Goal: Use online tool/utility: Utilize a website feature to perform a specific function

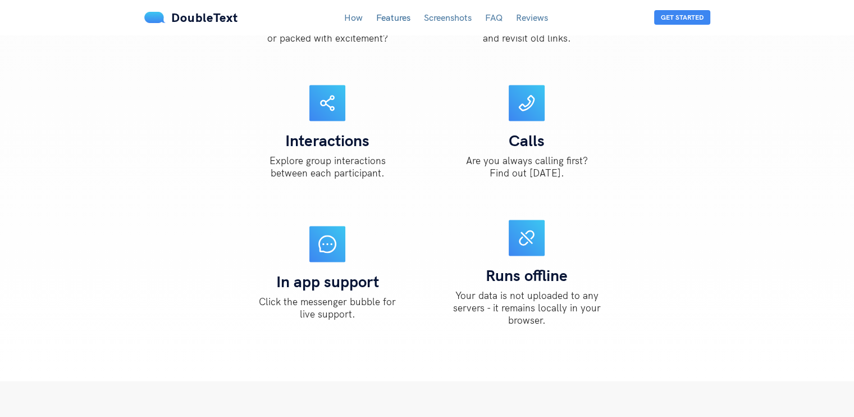
scroll to position [1575, 0]
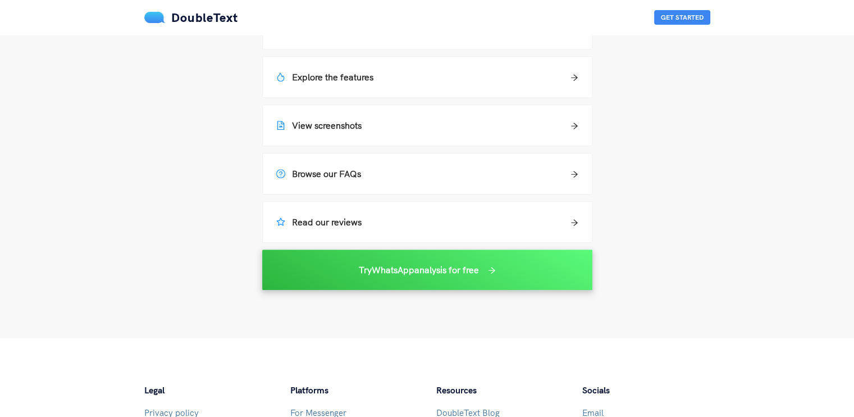
scroll to position [878, 0]
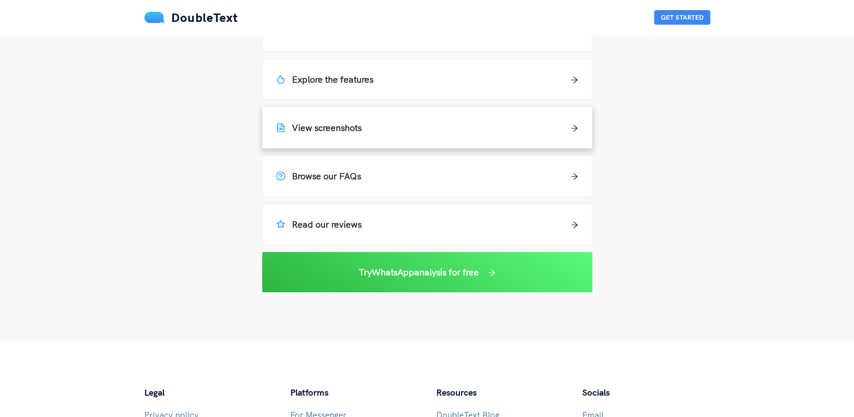
click at [431, 147] on div "View screenshots" at bounding box center [427, 127] width 329 height 40
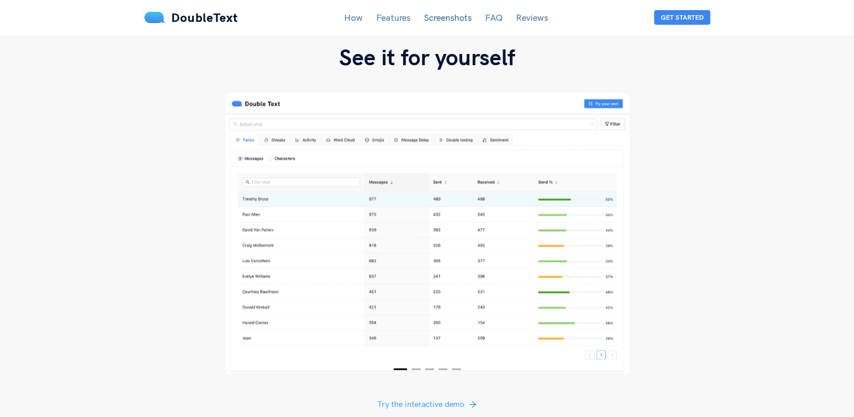
scroll to position [2018, 0]
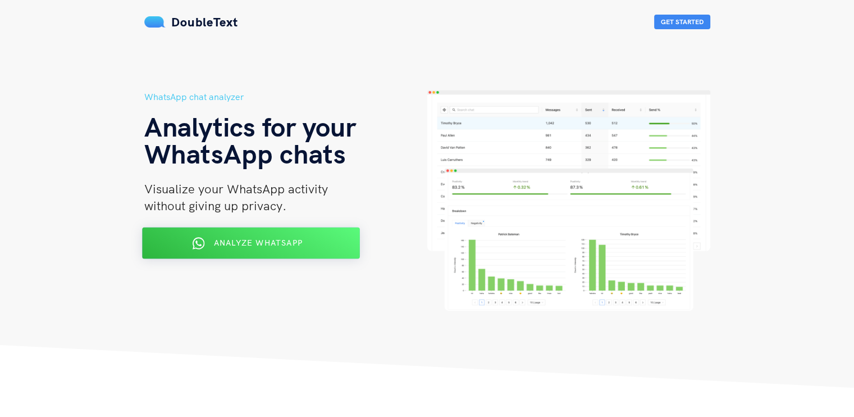
click at [306, 244] on div "Analyze WhatsApp" at bounding box center [251, 243] width 178 height 18
